Goal: Information Seeking & Learning: Learn about a topic

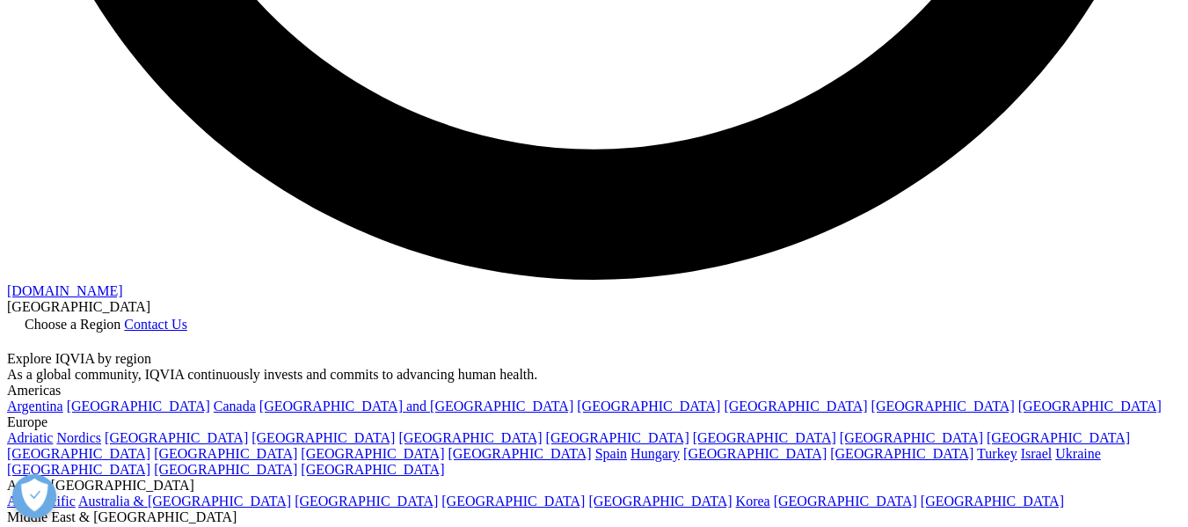
scroll to position [3343, 0]
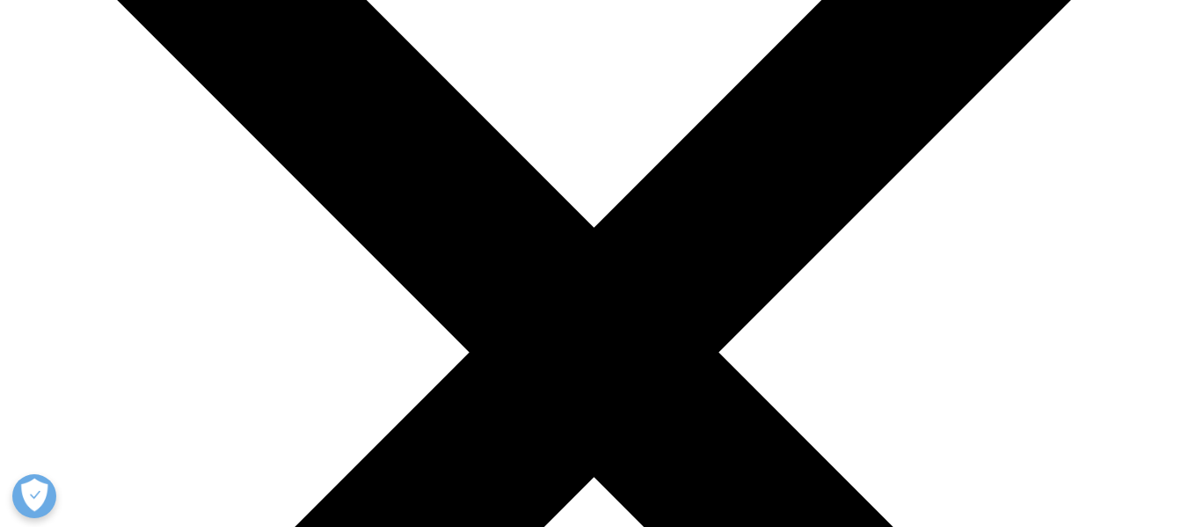
scroll to position [264, 0]
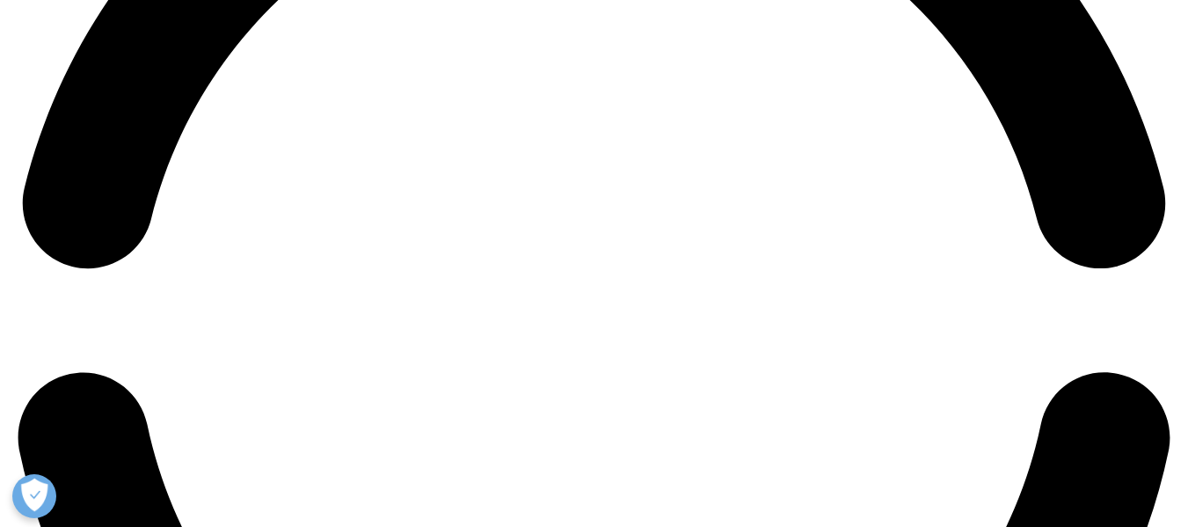
scroll to position [2815, 0]
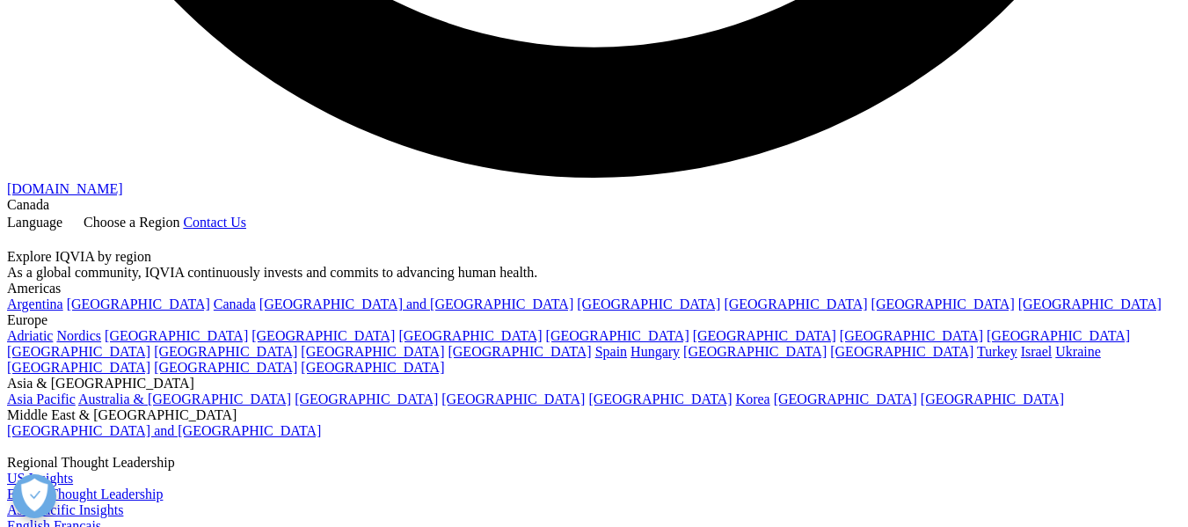
scroll to position [3316, 0]
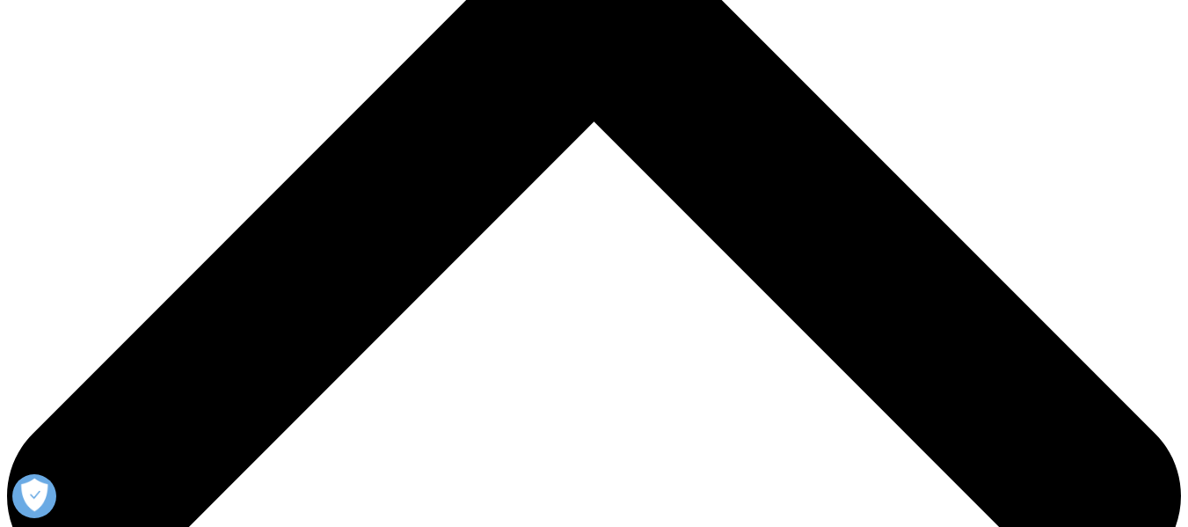
scroll to position [704, 0]
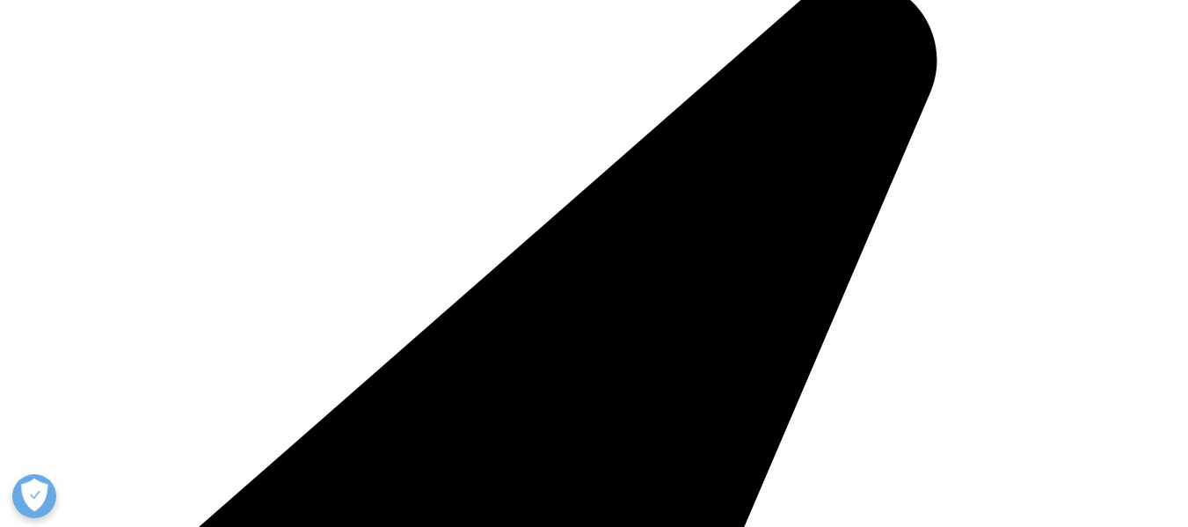
scroll to position [3871, 0]
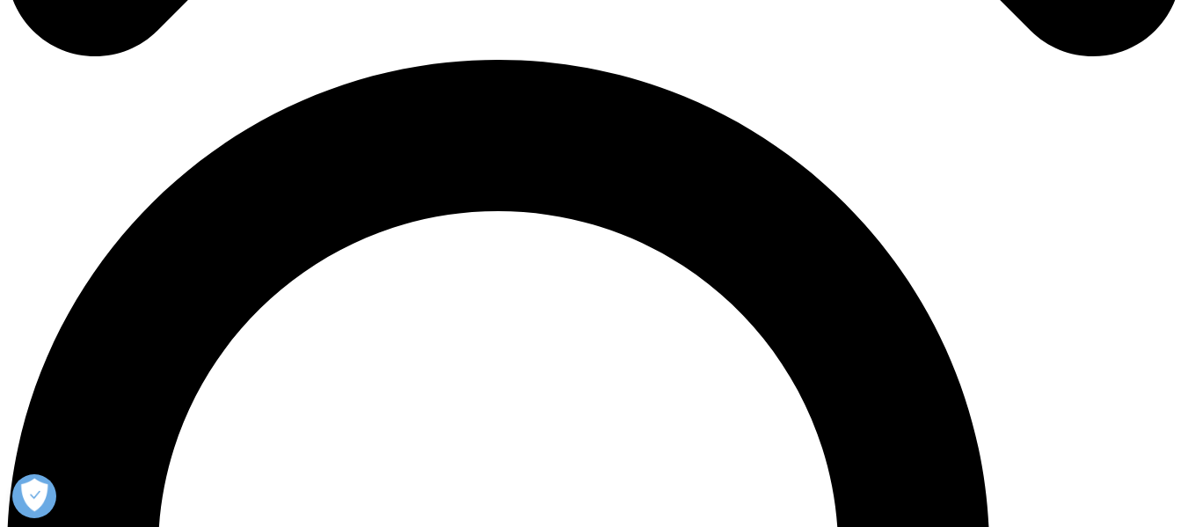
scroll to position [1320, 0]
